Goal: Task Accomplishment & Management: Manage account settings

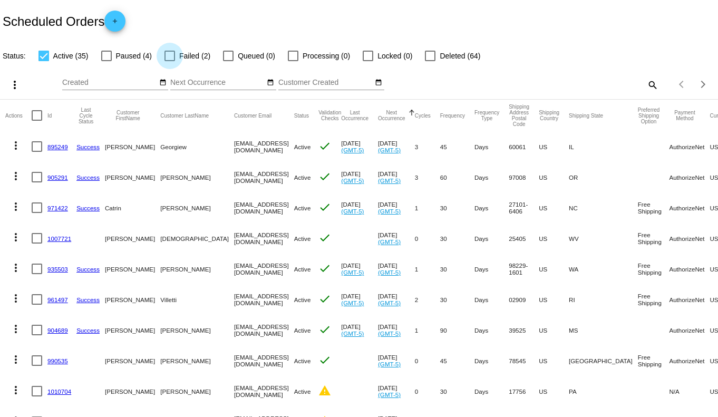
click at [169, 56] on div at bounding box center [169, 56] width 11 height 11
click at [169, 61] on input "Failed (2)" at bounding box center [169, 61] width 1 height 1
checkbox input "true"
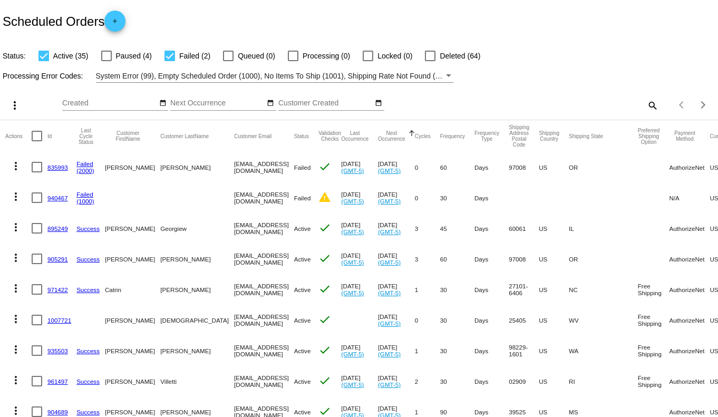
click at [43, 55] on div at bounding box center [43, 56] width 11 height 11
click at [43, 61] on input "Active (35)" at bounding box center [43, 61] width 1 height 1
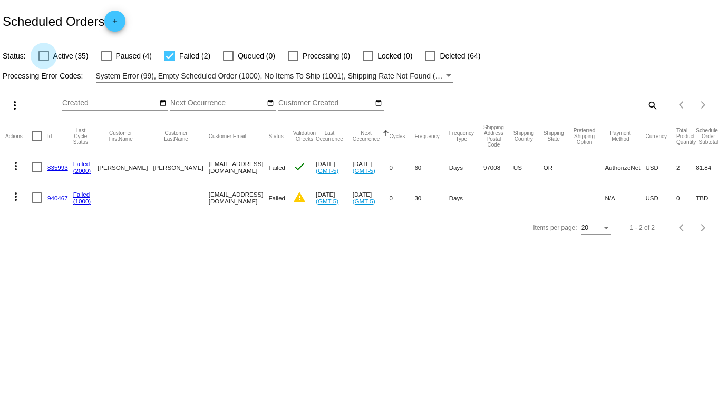
click at [41, 57] on div at bounding box center [43, 56] width 11 height 11
click at [43, 61] on input "Active (35)" at bounding box center [43, 61] width 1 height 1
checkbox input "true"
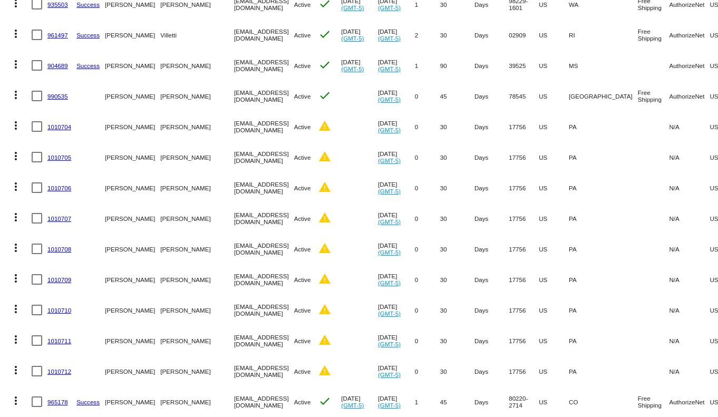
scroll to position [327, 0]
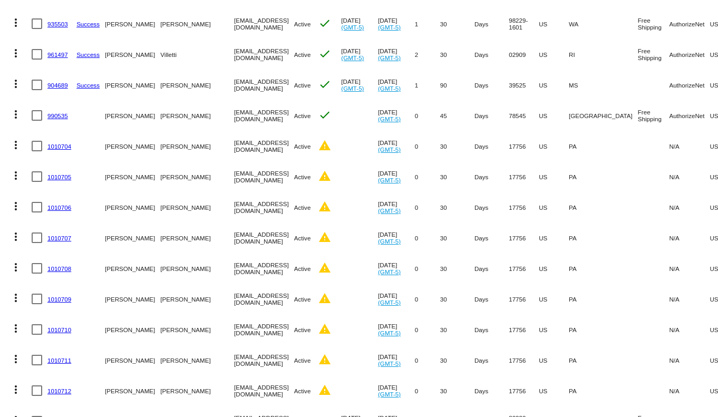
click at [51, 147] on link "1010704" at bounding box center [59, 146] width 24 height 7
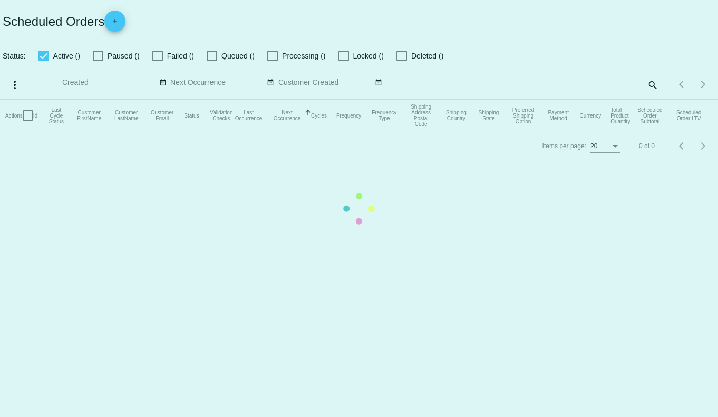
checkbox input "true"
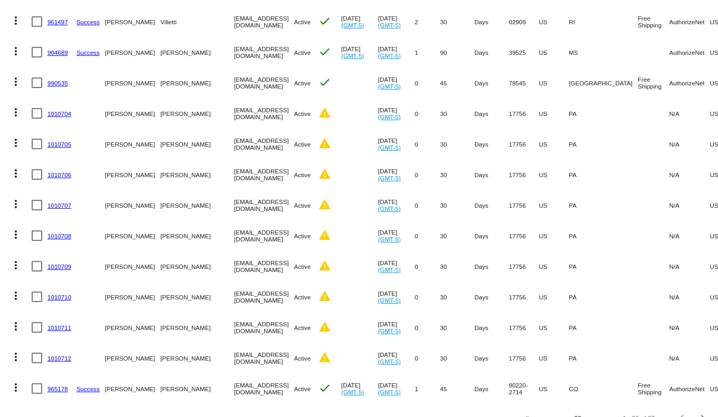
scroll to position [385, 0]
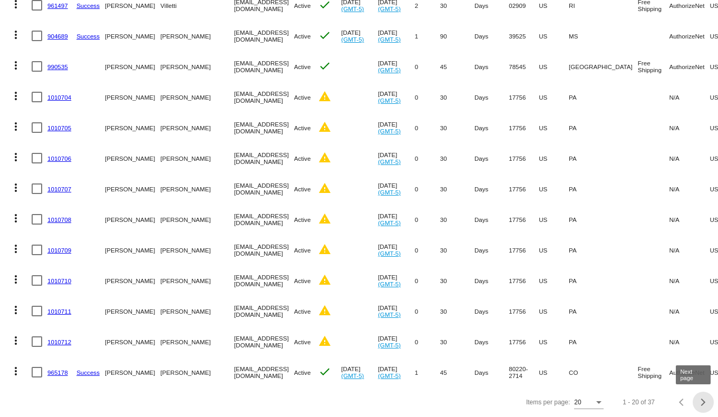
click at [698, 401] on div "Next page" at bounding box center [701, 401] width 7 height 7
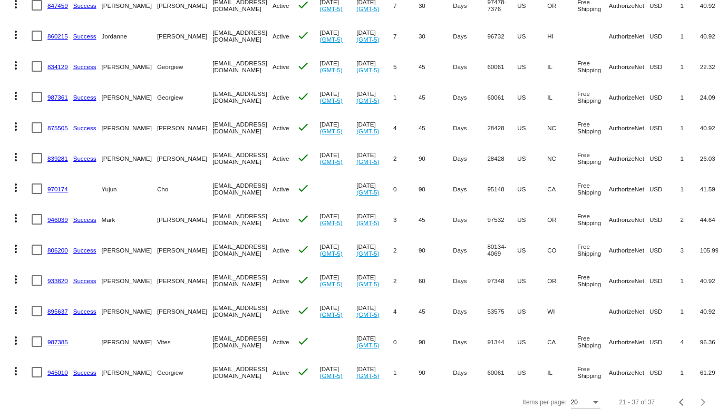
scroll to position [294, 0]
click at [679, 401] on div "Previous page" at bounding box center [682, 401] width 7 height 7
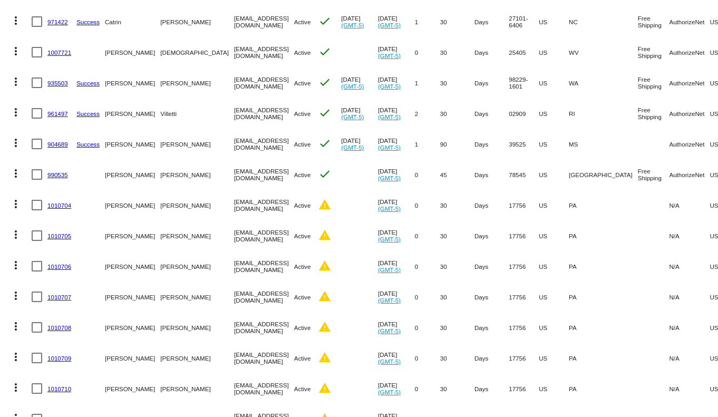
scroll to position [385, 0]
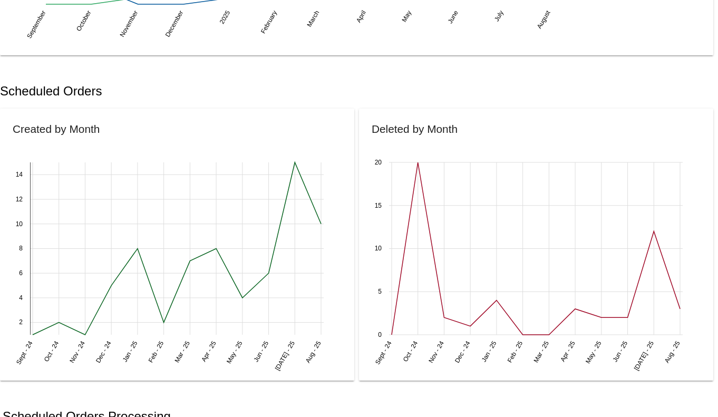
scroll to position [292, 0]
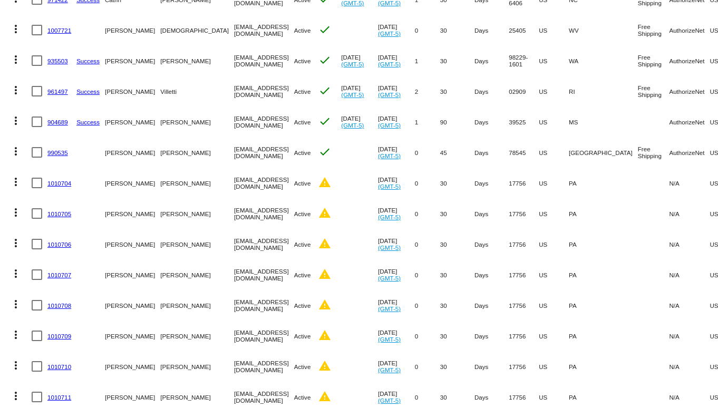
scroll to position [351, 0]
